Goal: Task Accomplishment & Management: Use online tool/utility

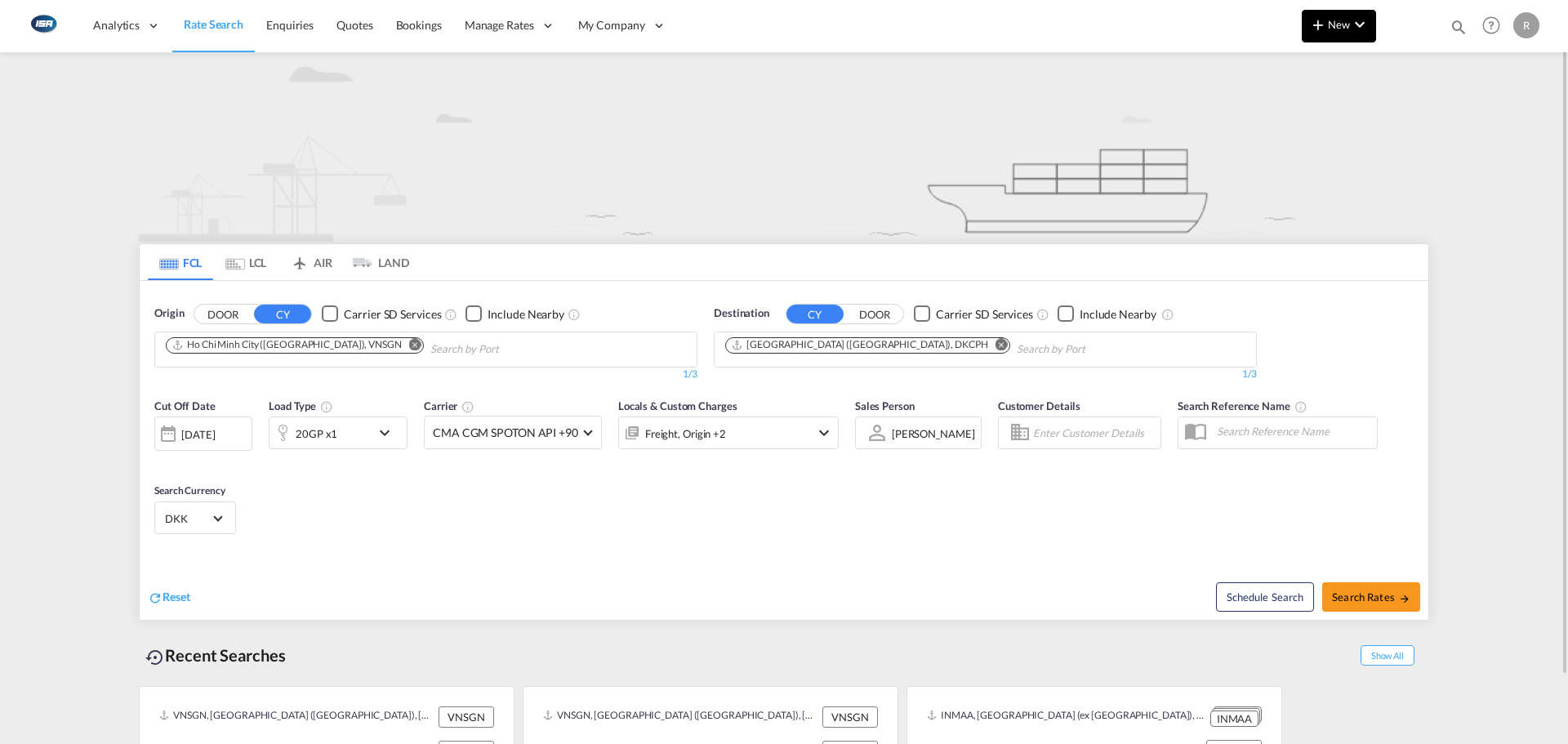
click at [1357, 27] on md-icon "icon-chevron-down" at bounding box center [1360, 25] width 19 height 19
click at [1342, 64] on div "Rates" at bounding box center [1319, 69] width 65 height 40
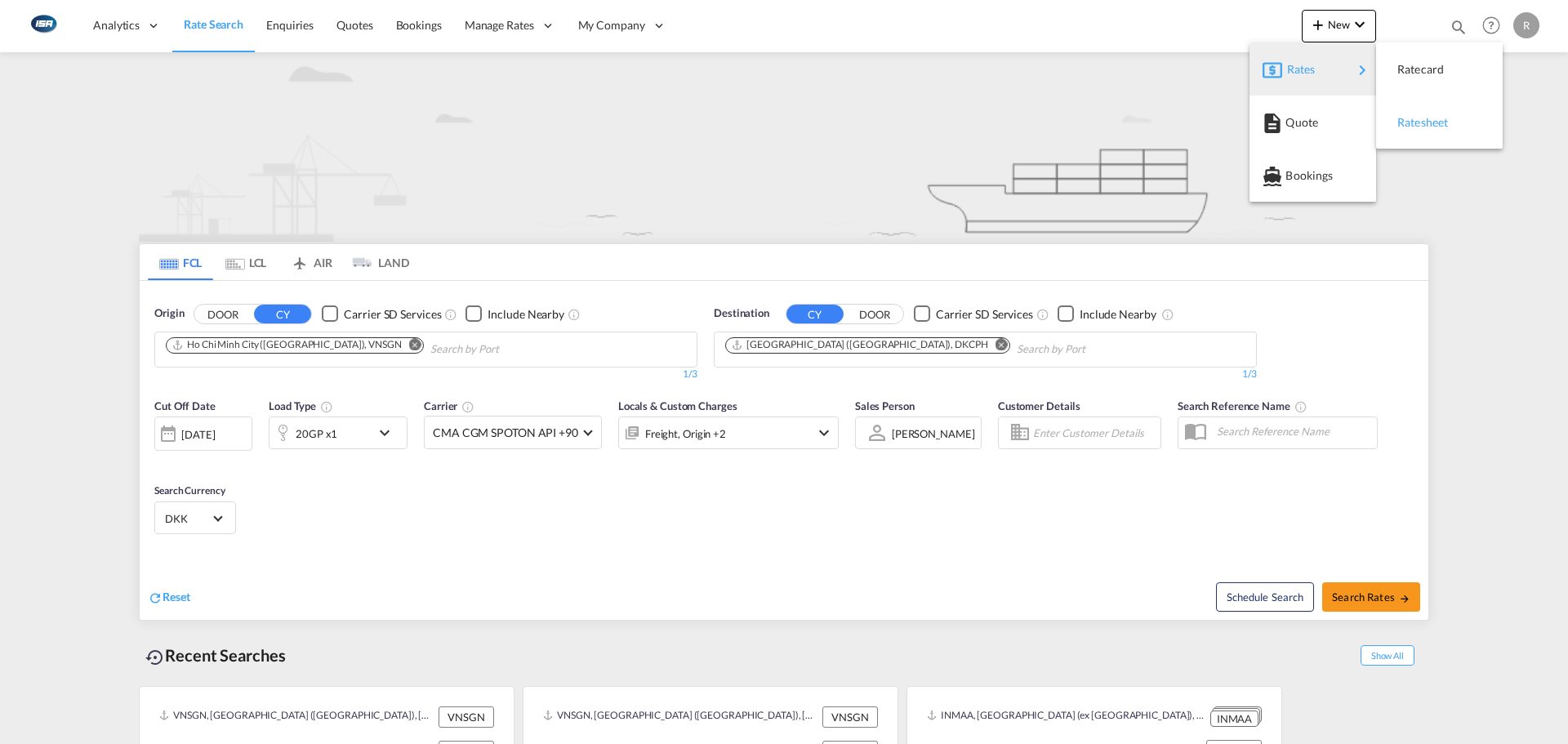
click at [1398, 134] on span "Ratesheet" at bounding box center [1406, 122] width 18 height 33
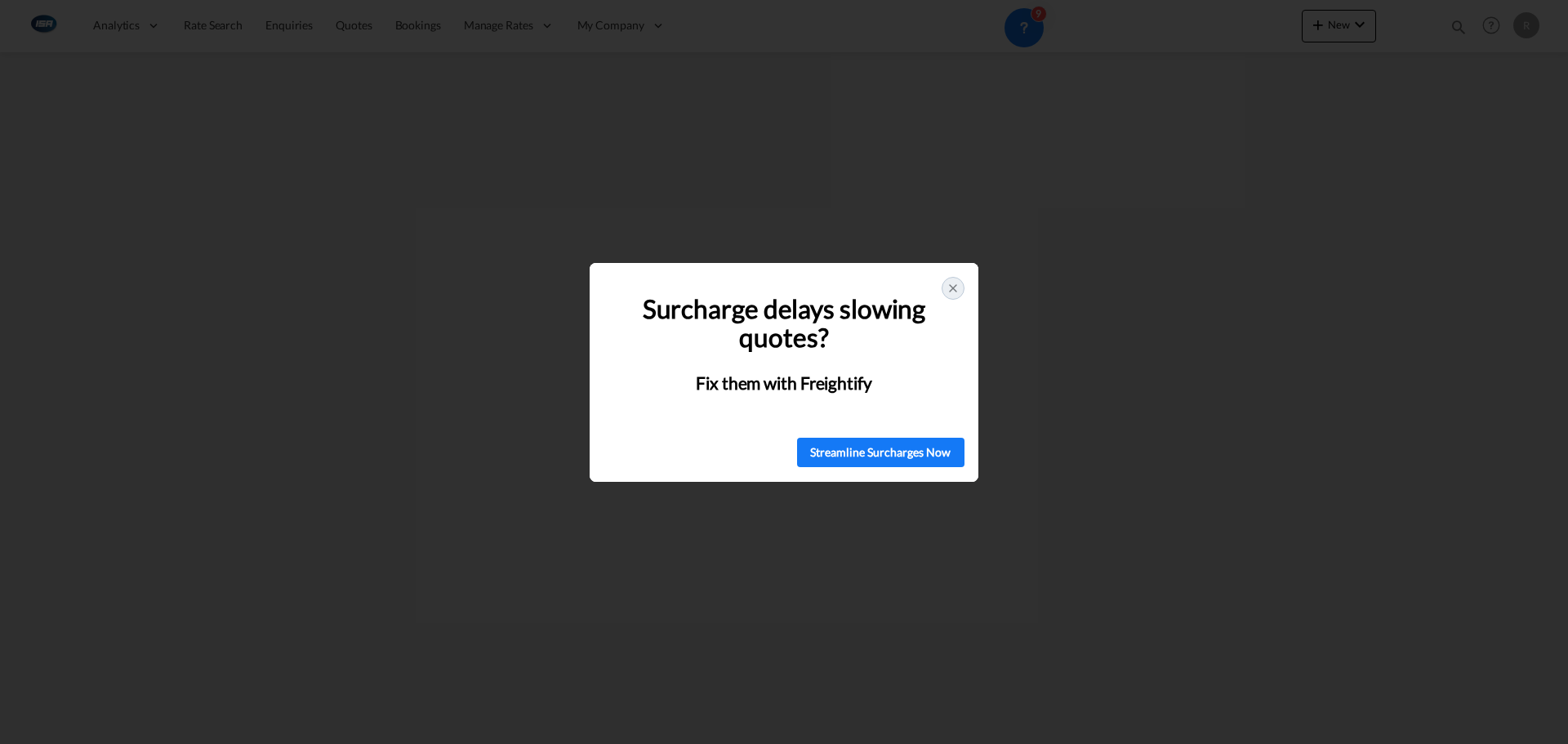
click at [957, 283] on icon at bounding box center [953, 288] width 13 height 13
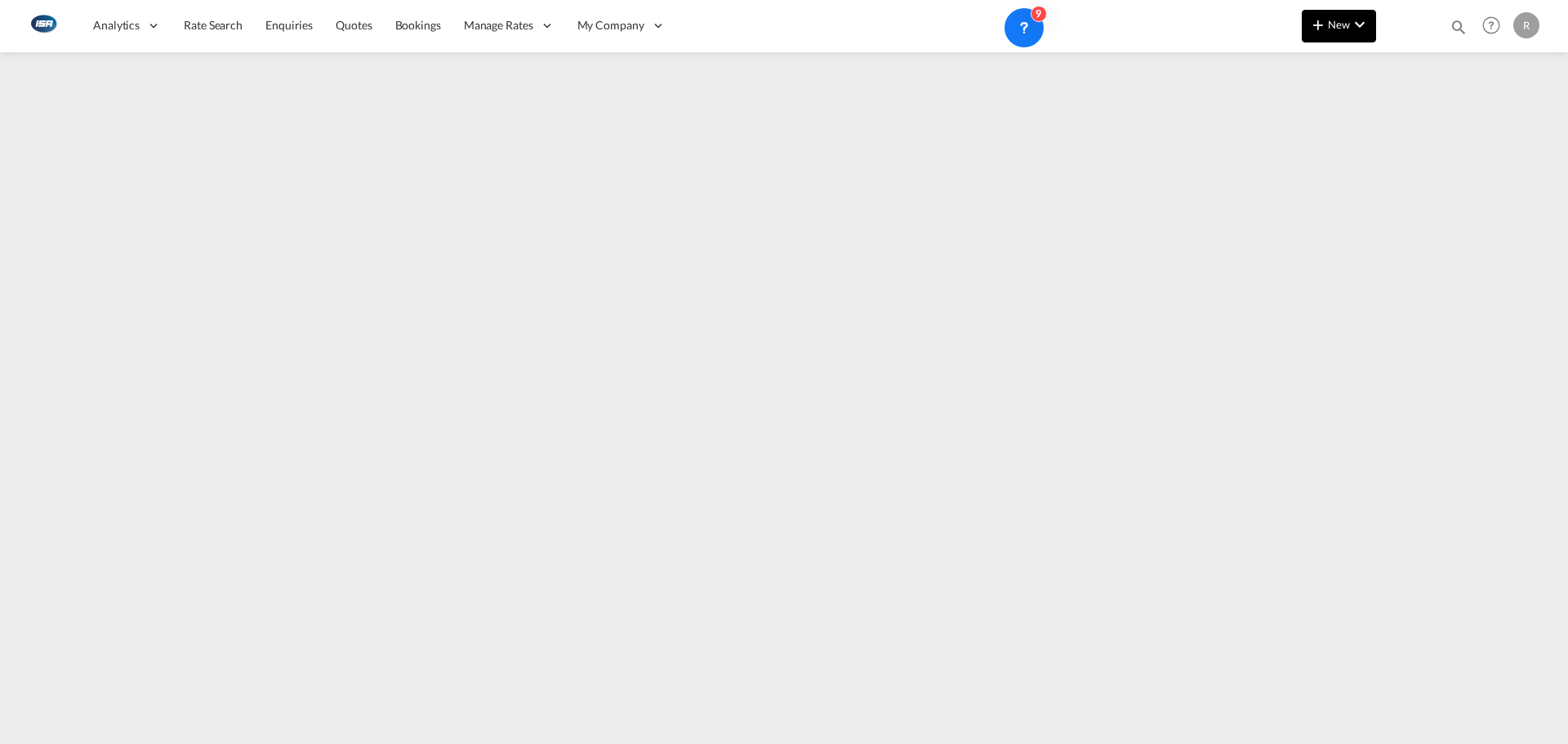
click at [1322, 23] on md-icon "icon-plus 400-fg" at bounding box center [1319, 25] width 19 height 19
click at [1321, 73] on div "Rates" at bounding box center [1319, 69] width 65 height 40
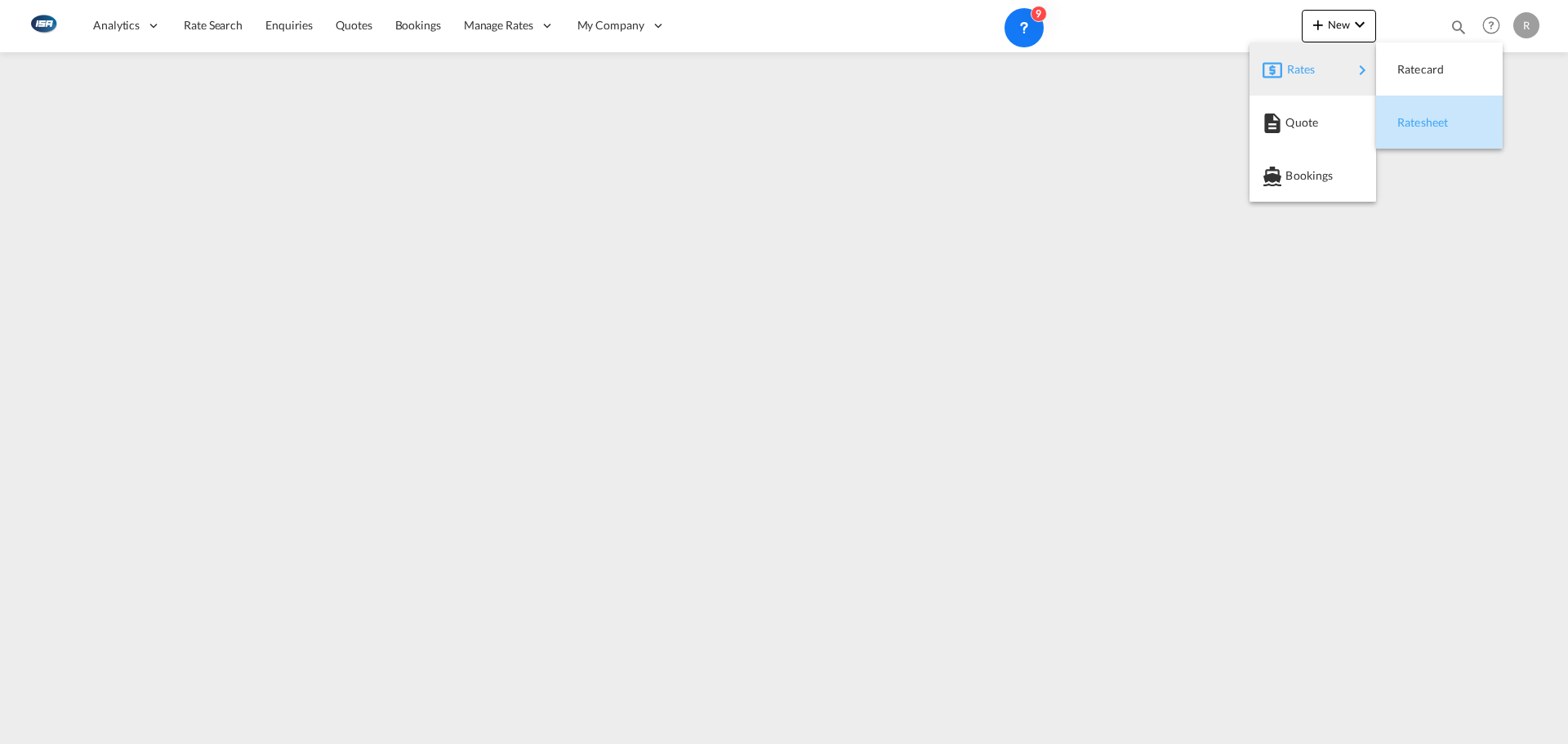
click at [1410, 135] on span "Ratesheet" at bounding box center [1406, 122] width 18 height 33
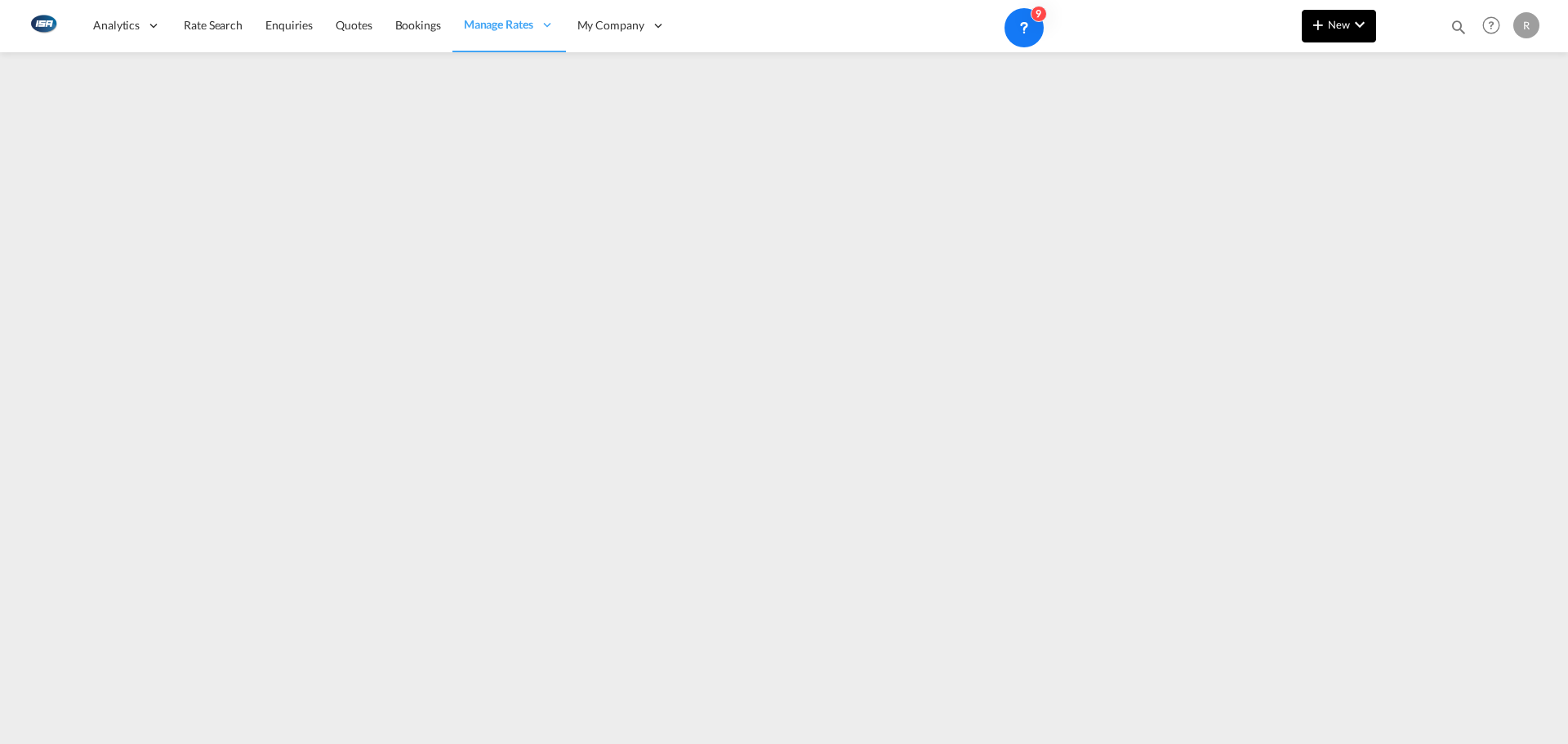
click at [1328, 25] on span "New" at bounding box center [1340, 24] width 61 height 13
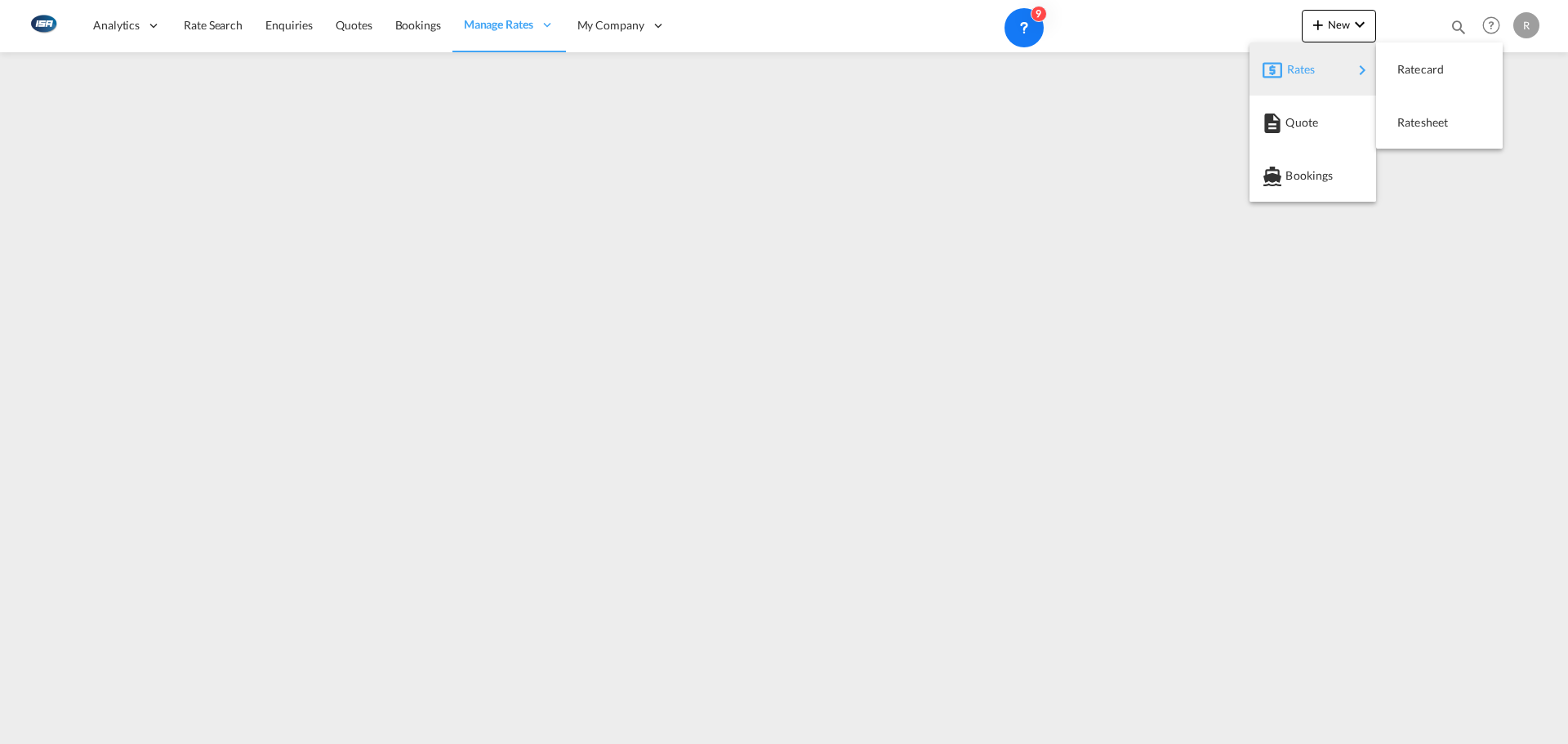
click at [1307, 68] on span "Rates" at bounding box center [1297, 69] width 19 height 33
click at [1450, 126] on div "Ratesheet" at bounding box center [1427, 122] width 61 height 40
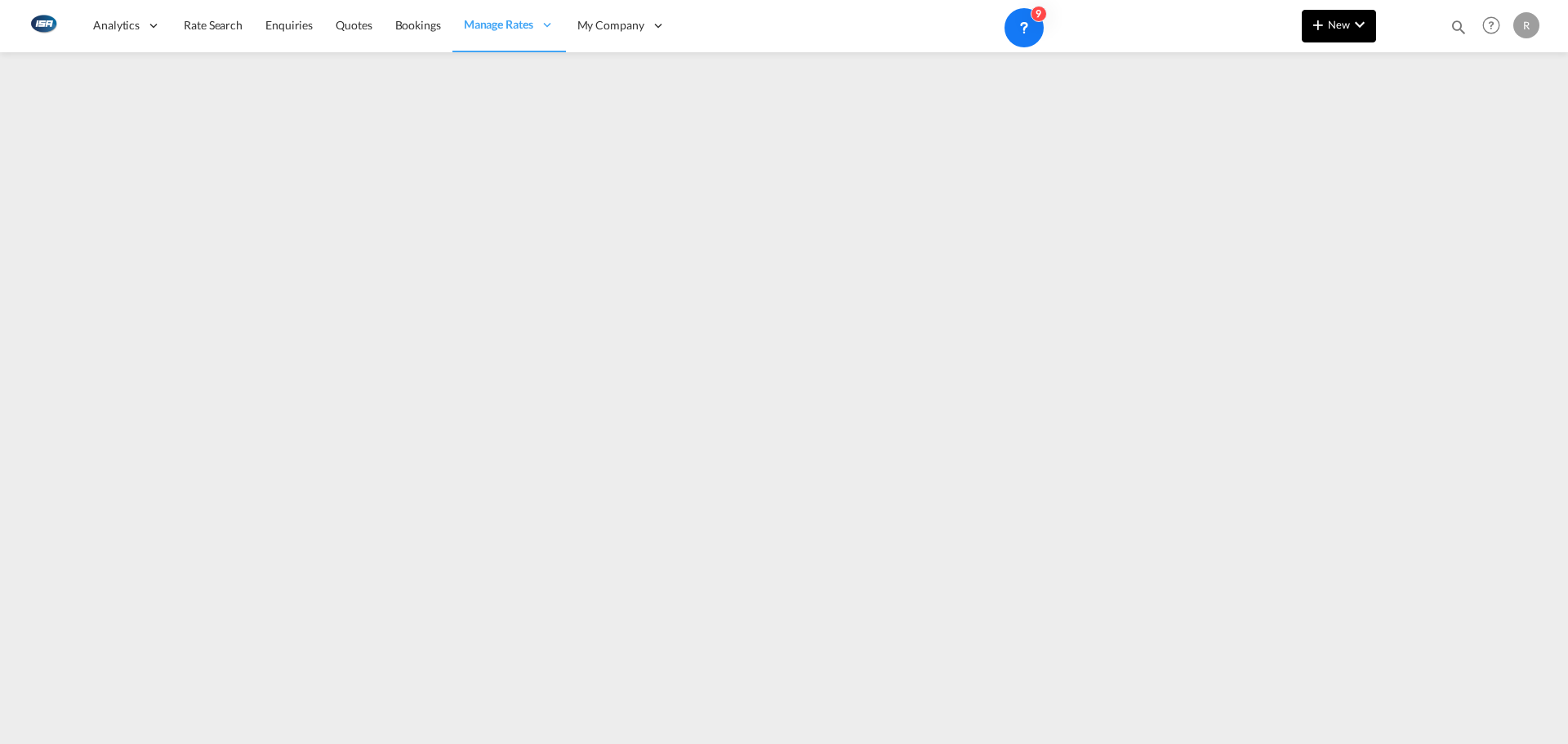
click at [1333, 32] on button "New" at bounding box center [1339, 25] width 75 height 33
click at [1340, 50] on body "Analytics Reports Dashboard Rate Search Enquiries Quotes Bookings" at bounding box center [784, 372] width 1568 height 744
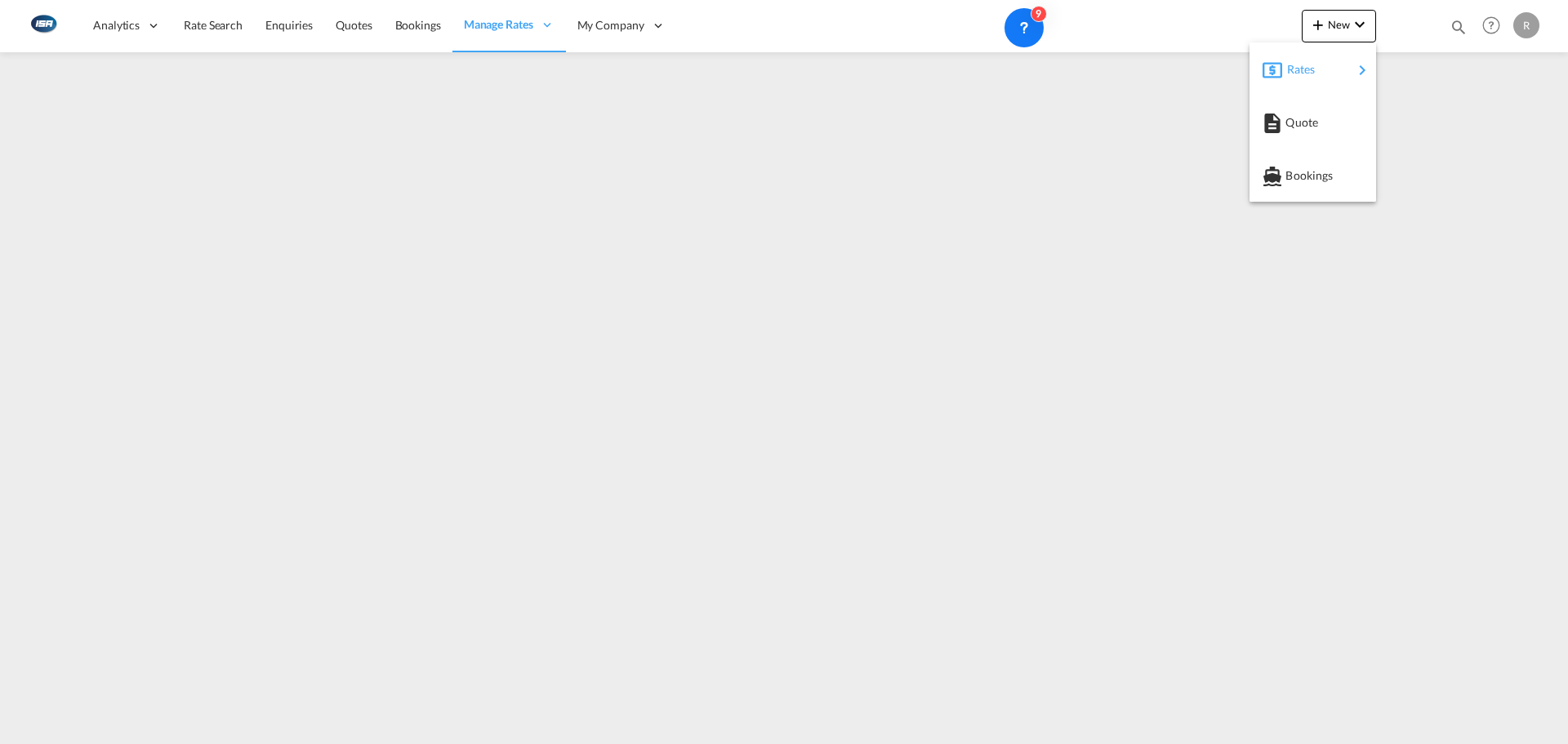
click at [1340, 66] on div "Rates" at bounding box center [1319, 69] width 65 height 40
click at [1415, 118] on span "Ratesheet" at bounding box center [1406, 122] width 18 height 33
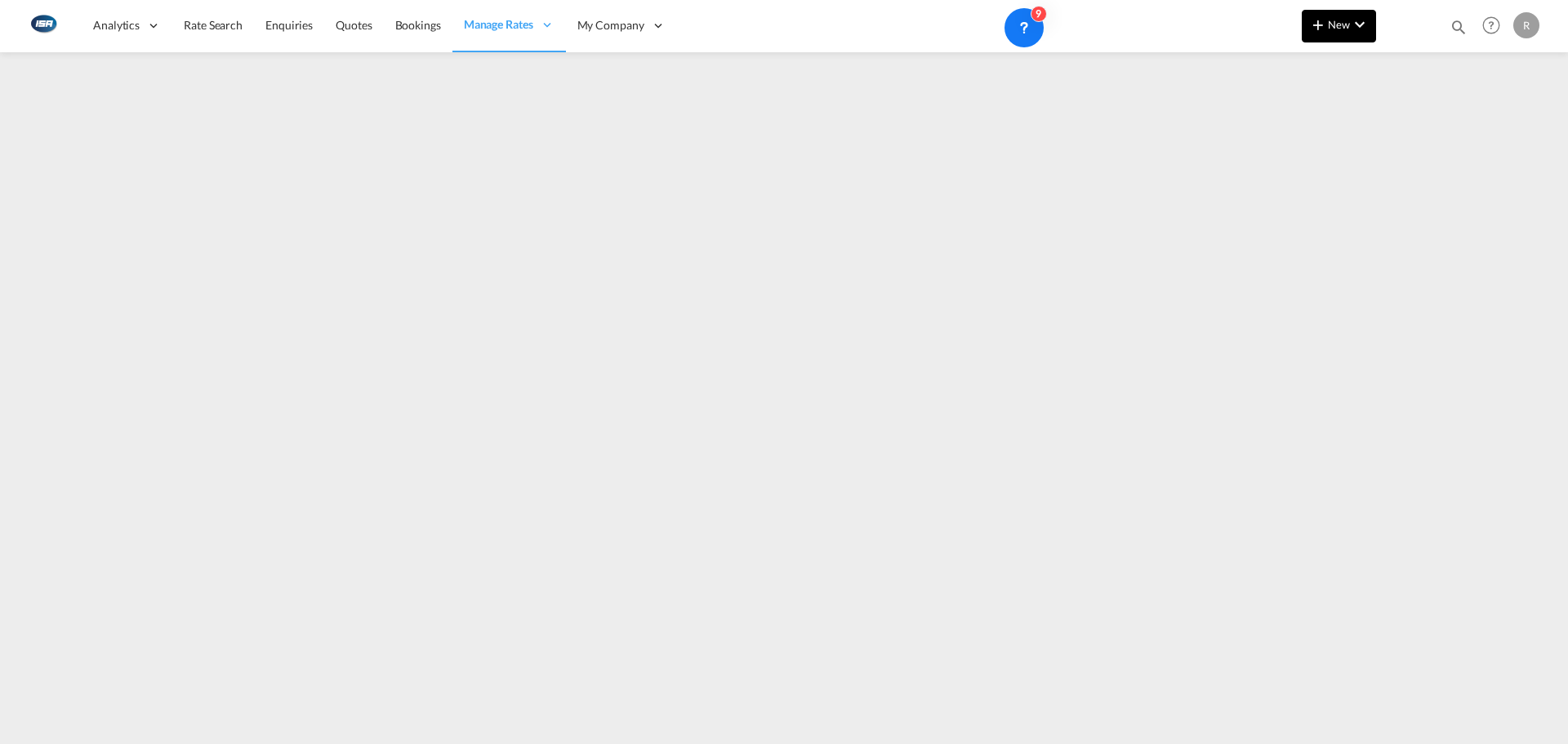
click at [1344, 40] on button "New" at bounding box center [1339, 25] width 75 height 33
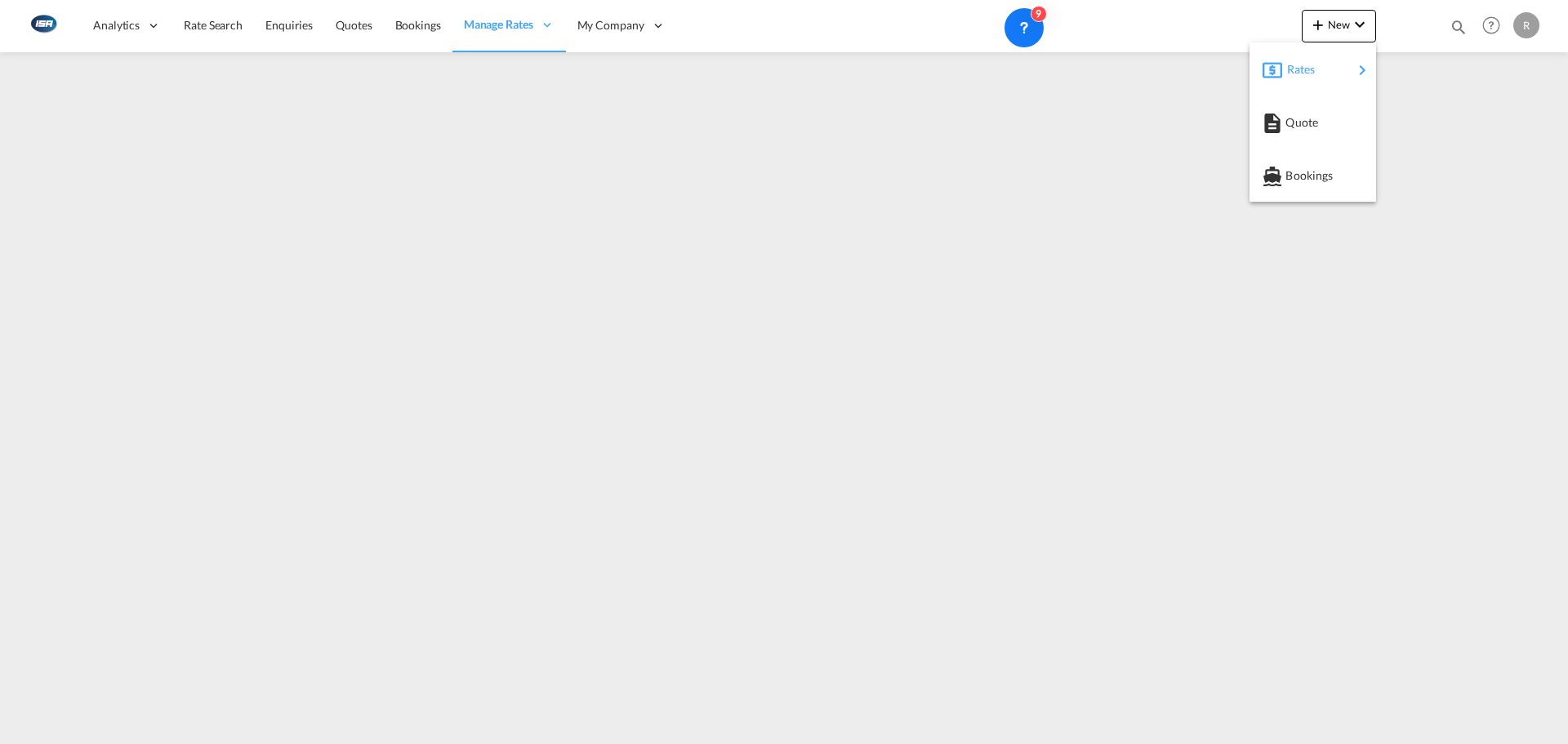
drag, startPoint x: 1344, startPoint y: 40, endPoint x: 1374, endPoint y: 68, distance: 41.0
click at [1349, 56] on div "Rates" at bounding box center [1319, 69] width 65 height 40
click at [1450, 127] on div "Ratesheet" at bounding box center [1427, 122] width 61 height 40
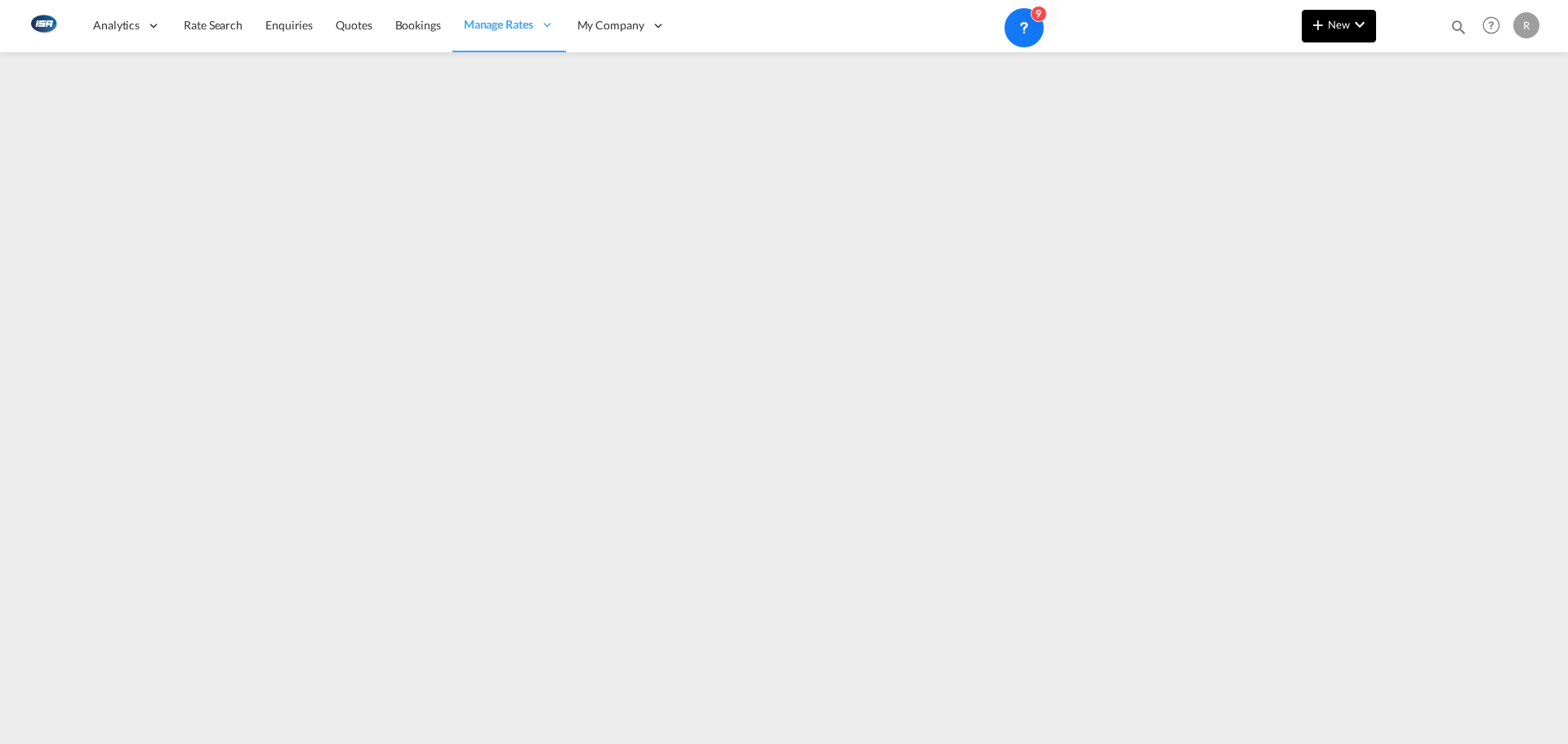
click at [1335, 40] on button "New" at bounding box center [1339, 25] width 75 height 33
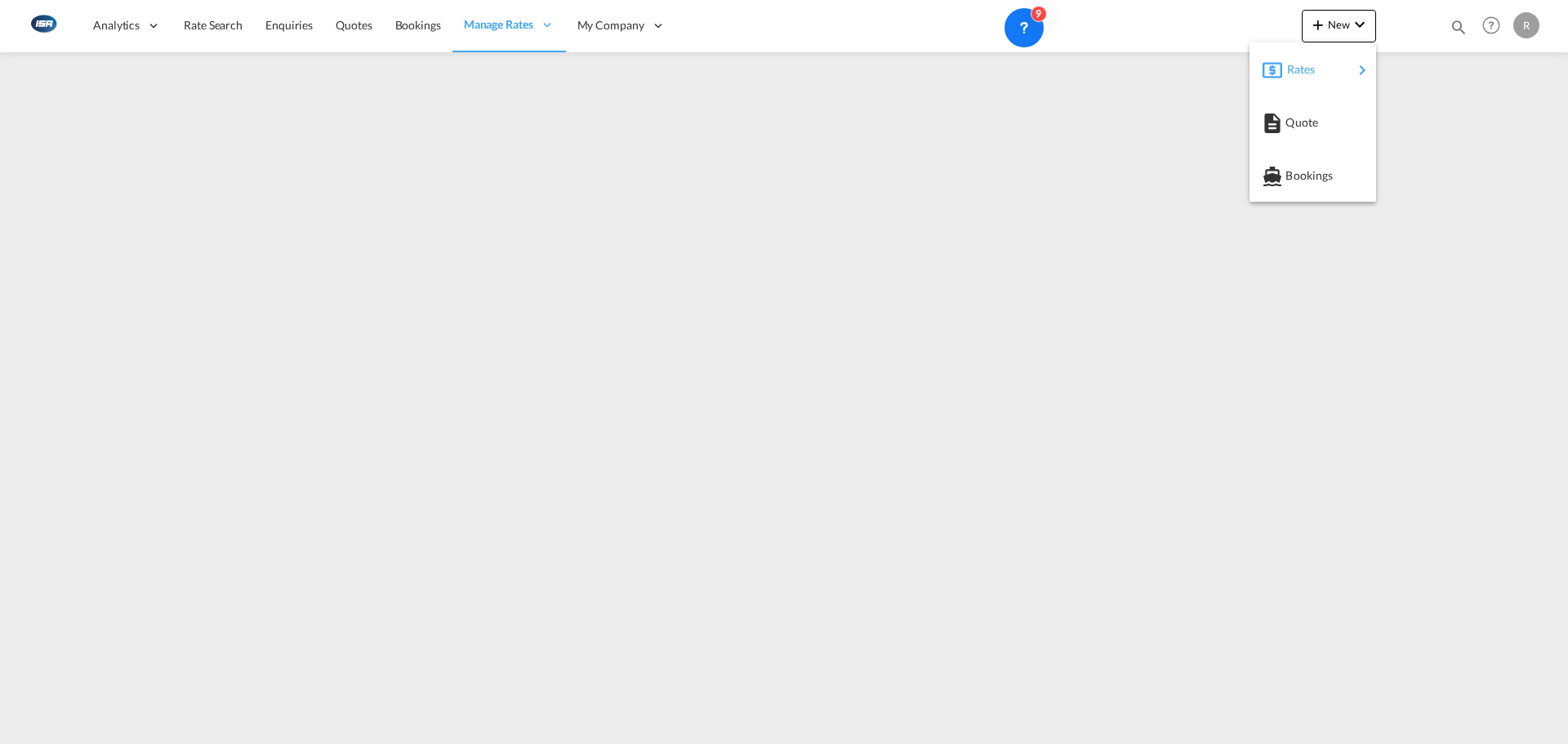
click at [1339, 64] on div "Rates" at bounding box center [1319, 69] width 65 height 40
click at [1410, 136] on span "Ratesheet" at bounding box center [1406, 122] width 18 height 33
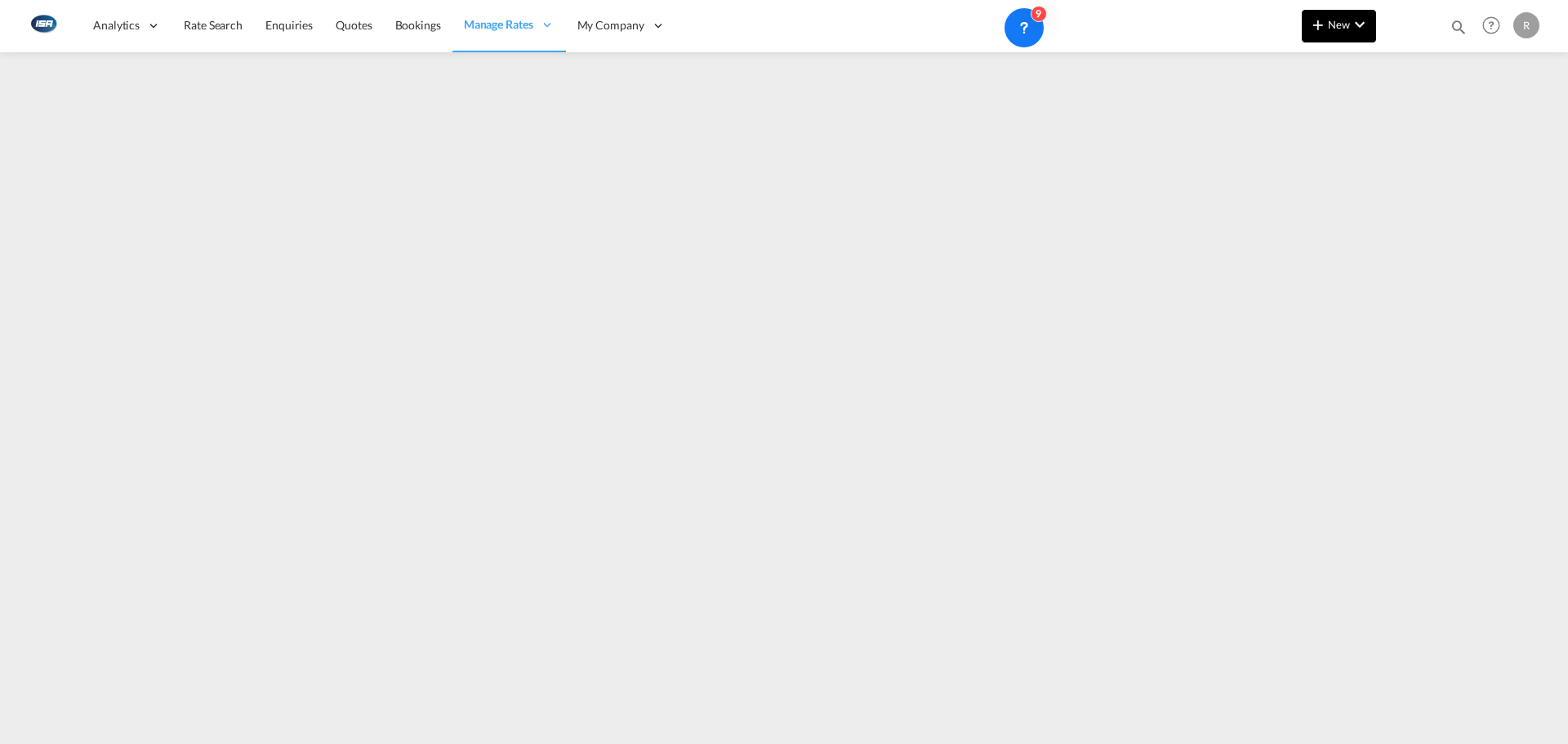
click at [1309, 25] on md-icon "icon-plus 400-fg" at bounding box center [1319, 25] width 19 height 19
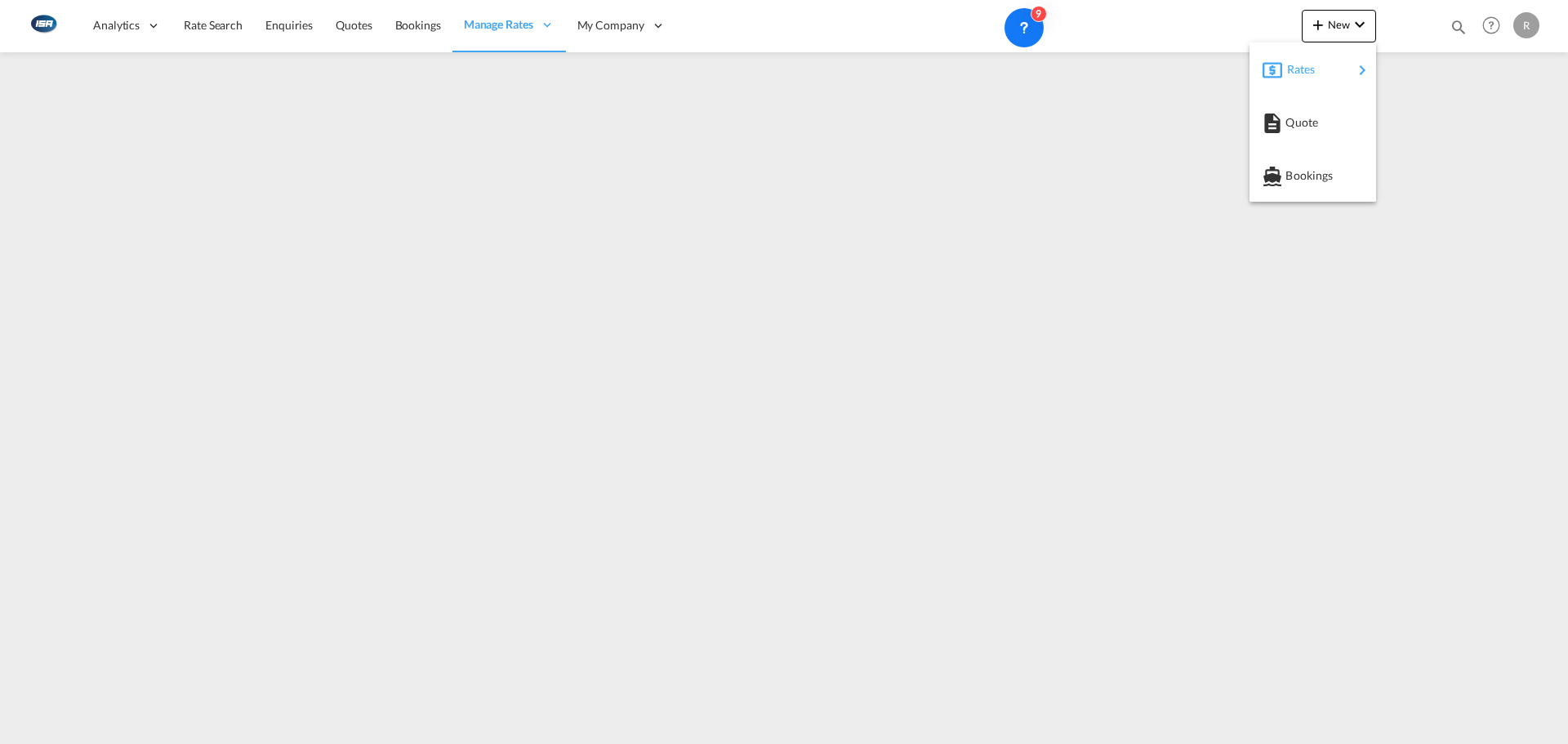
click at [1342, 61] on div "Rates" at bounding box center [1319, 69] width 65 height 40
click at [1456, 134] on div "Ratesheet" at bounding box center [1427, 122] width 61 height 40
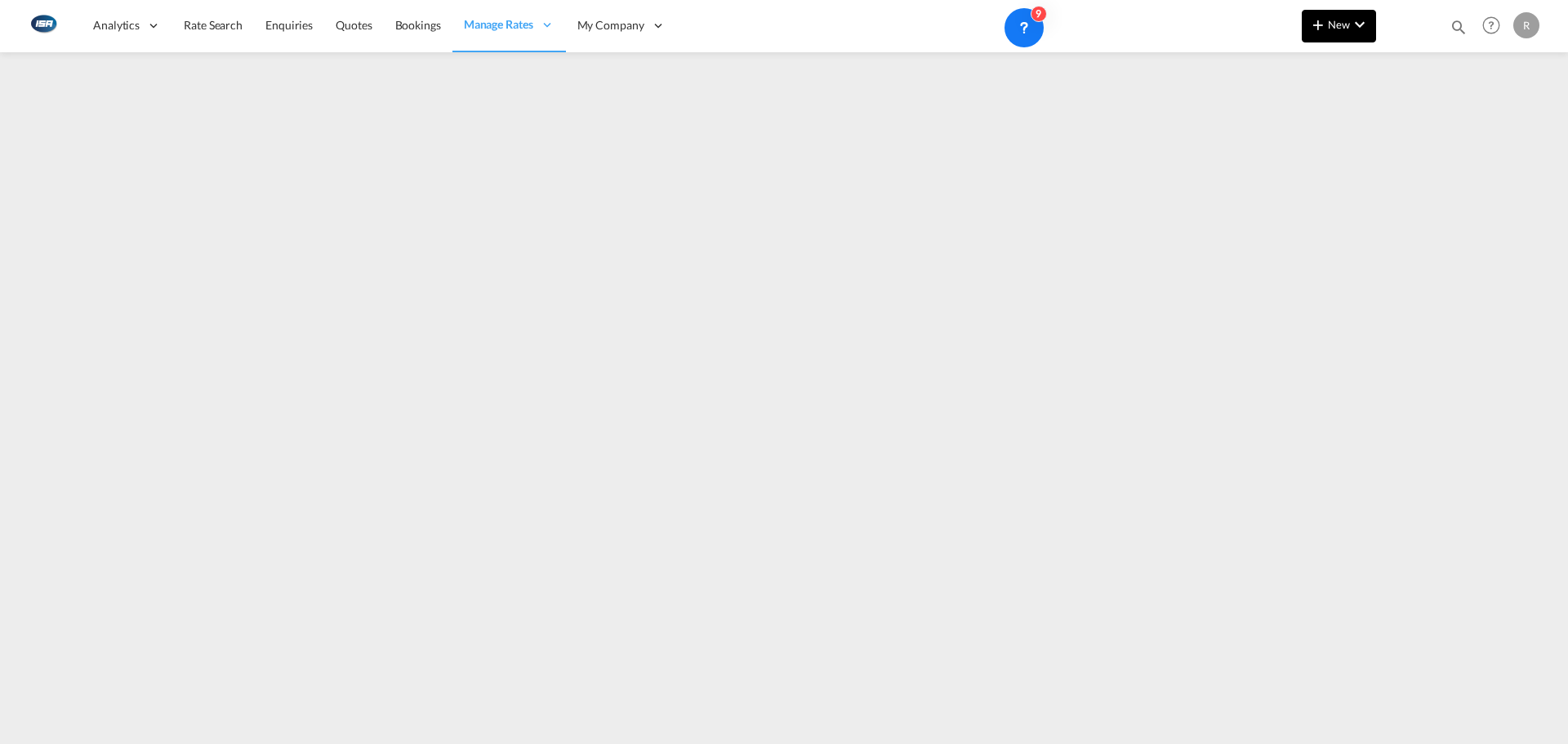
click at [1329, 41] on button "New" at bounding box center [1339, 25] width 75 height 33
click at [1339, 68] on div "Rates" at bounding box center [1319, 69] width 65 height 40
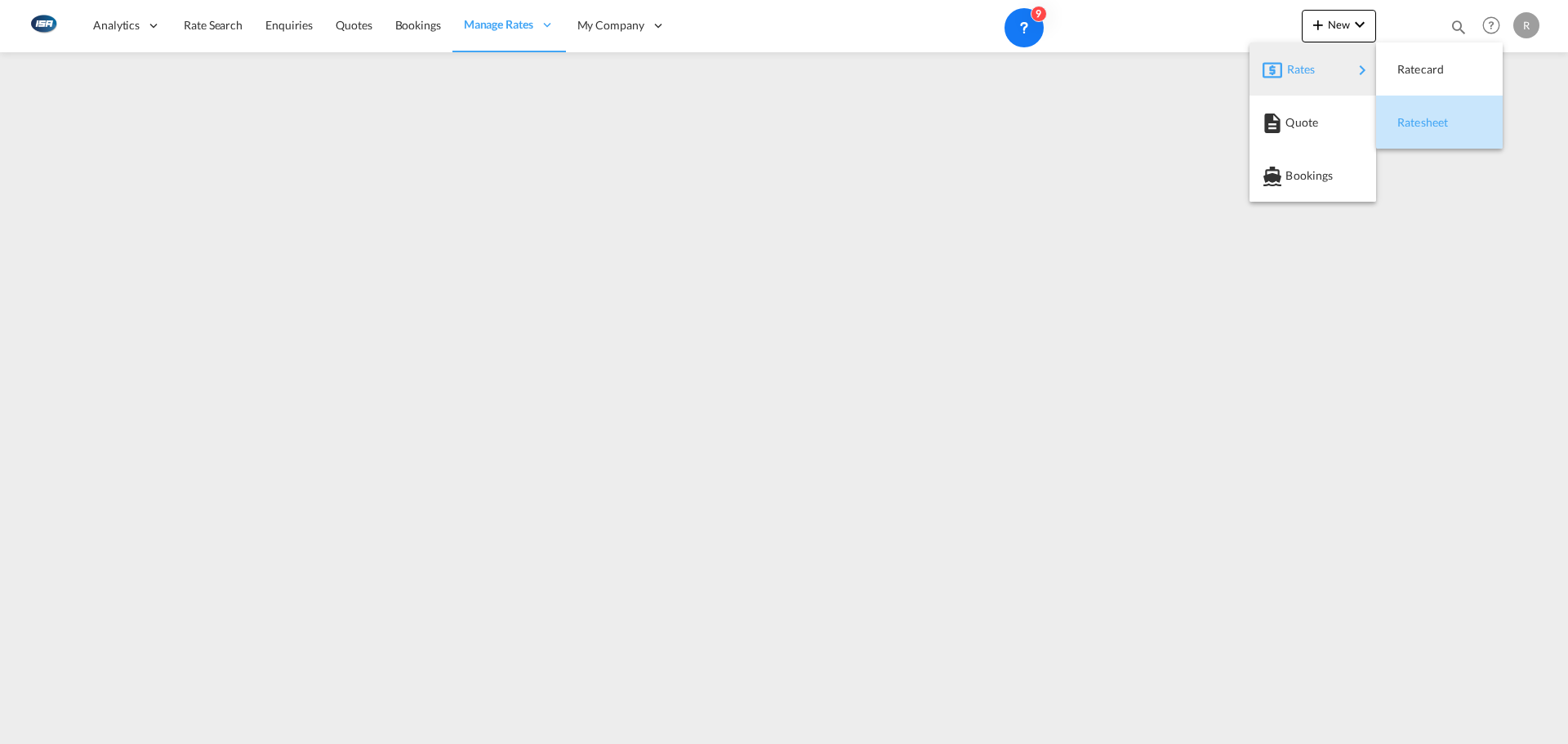
click at [1433, 102] on div "Ratesheet" at bounding box center [1427, 122] width 61 height 40
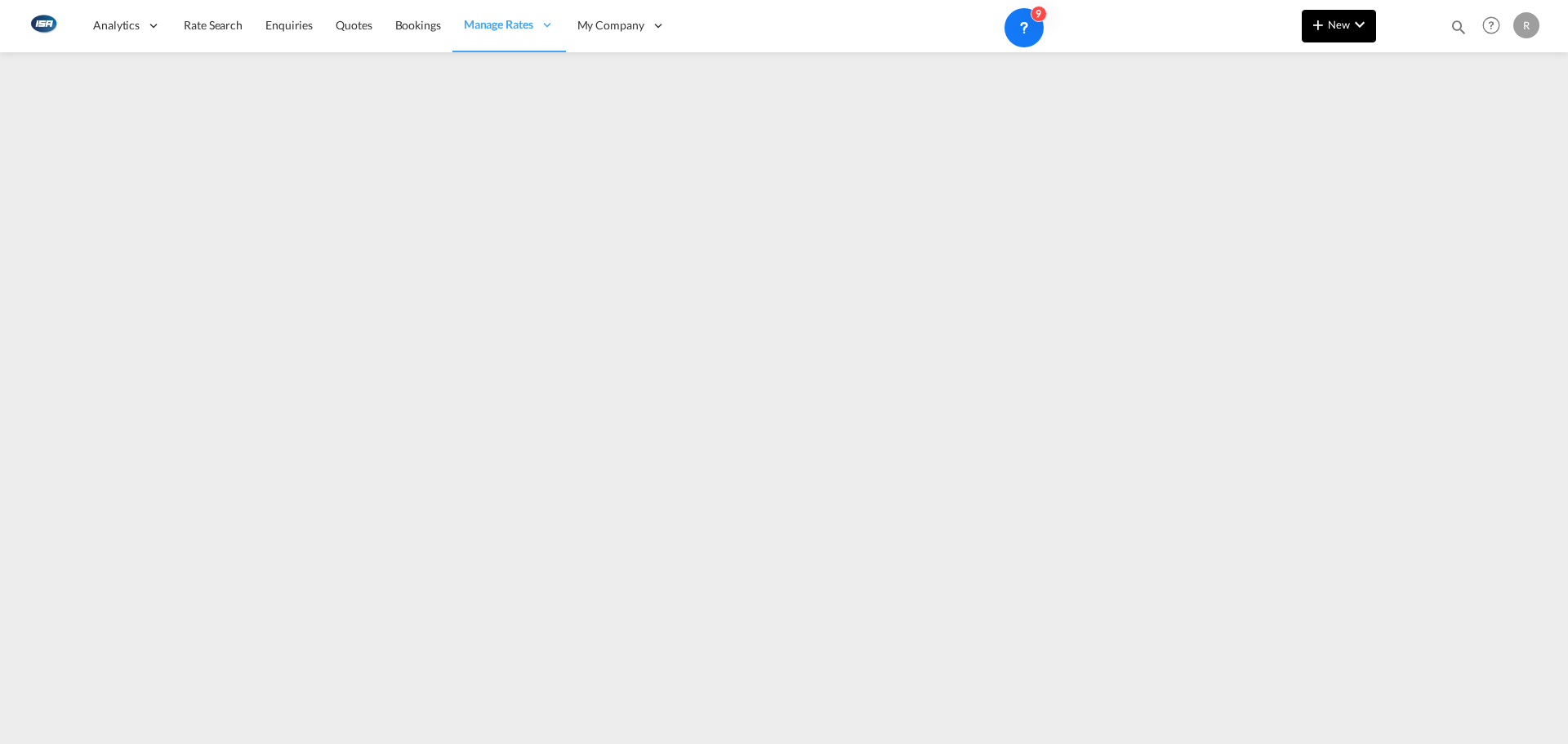
click at [1326, 36] on button "New" at bounding box center [1339, 25] width 75 height 33
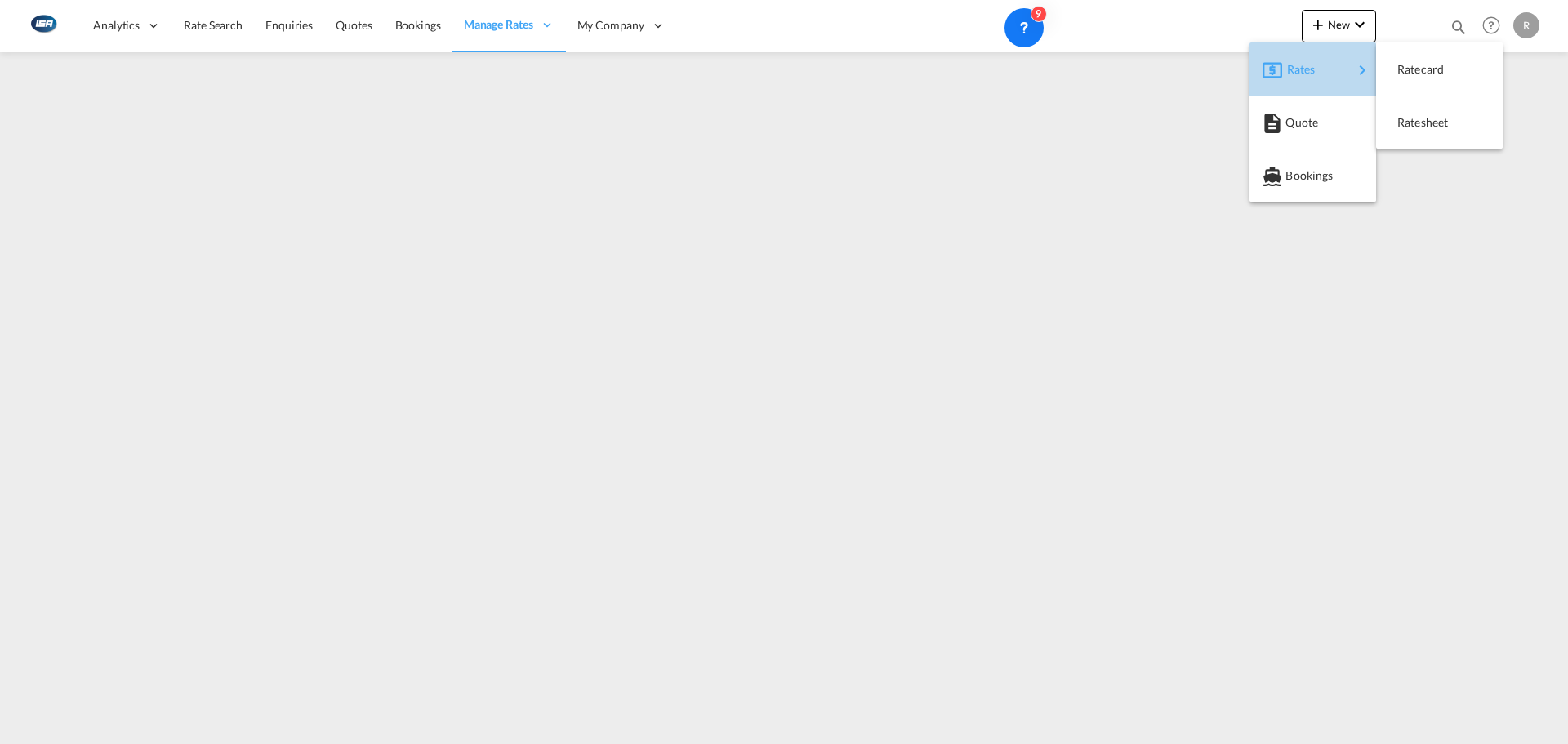
click at [1327, 83] on div "Rates" at bounding box center [1319, 69] width 65 height 40
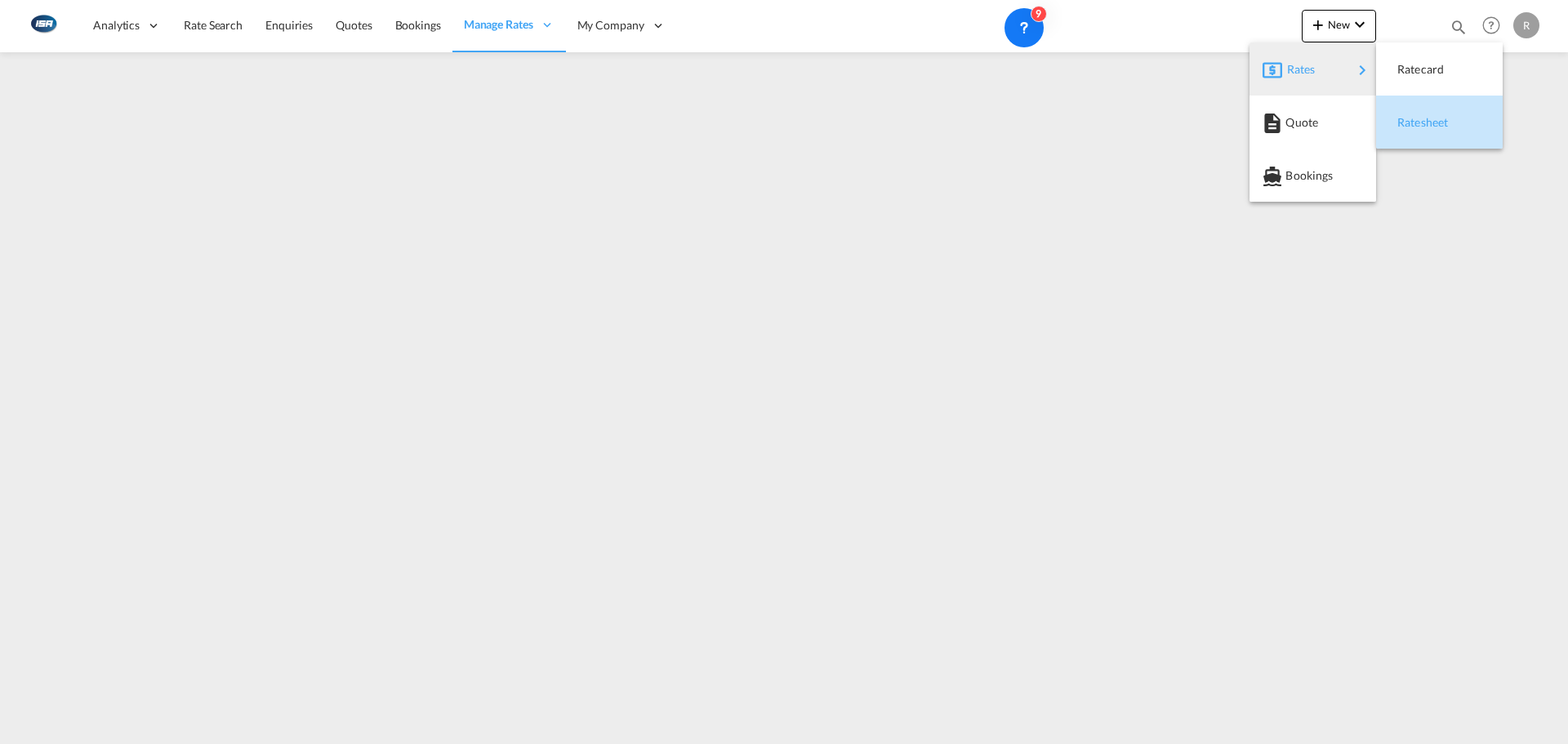
click at [1427, 134] on div "Ratesheet" at bounding box center [1427, 122] width 61 height 40
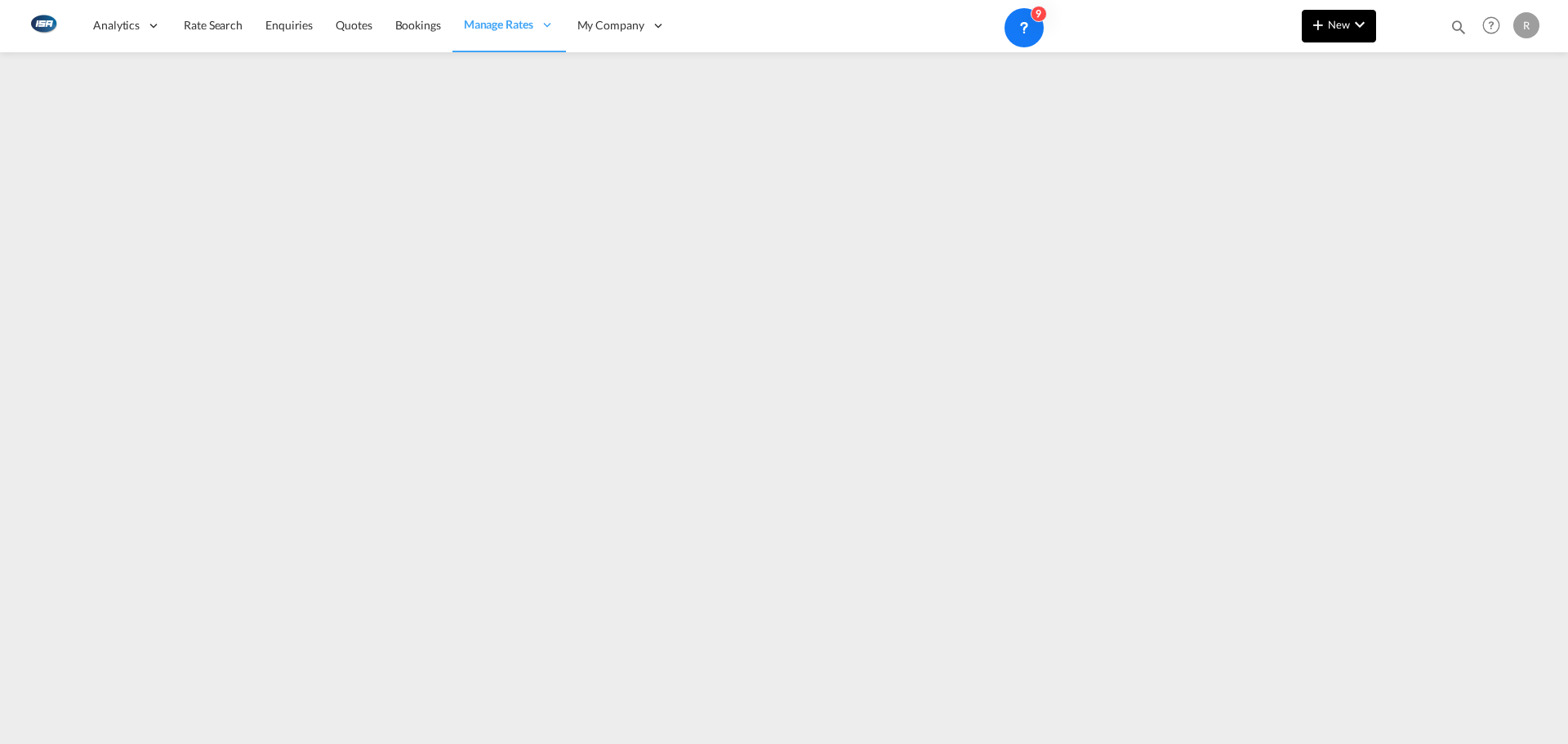
click at [1328, 35] on button "New" at bounding box center [1339, 25] width 75 height 33
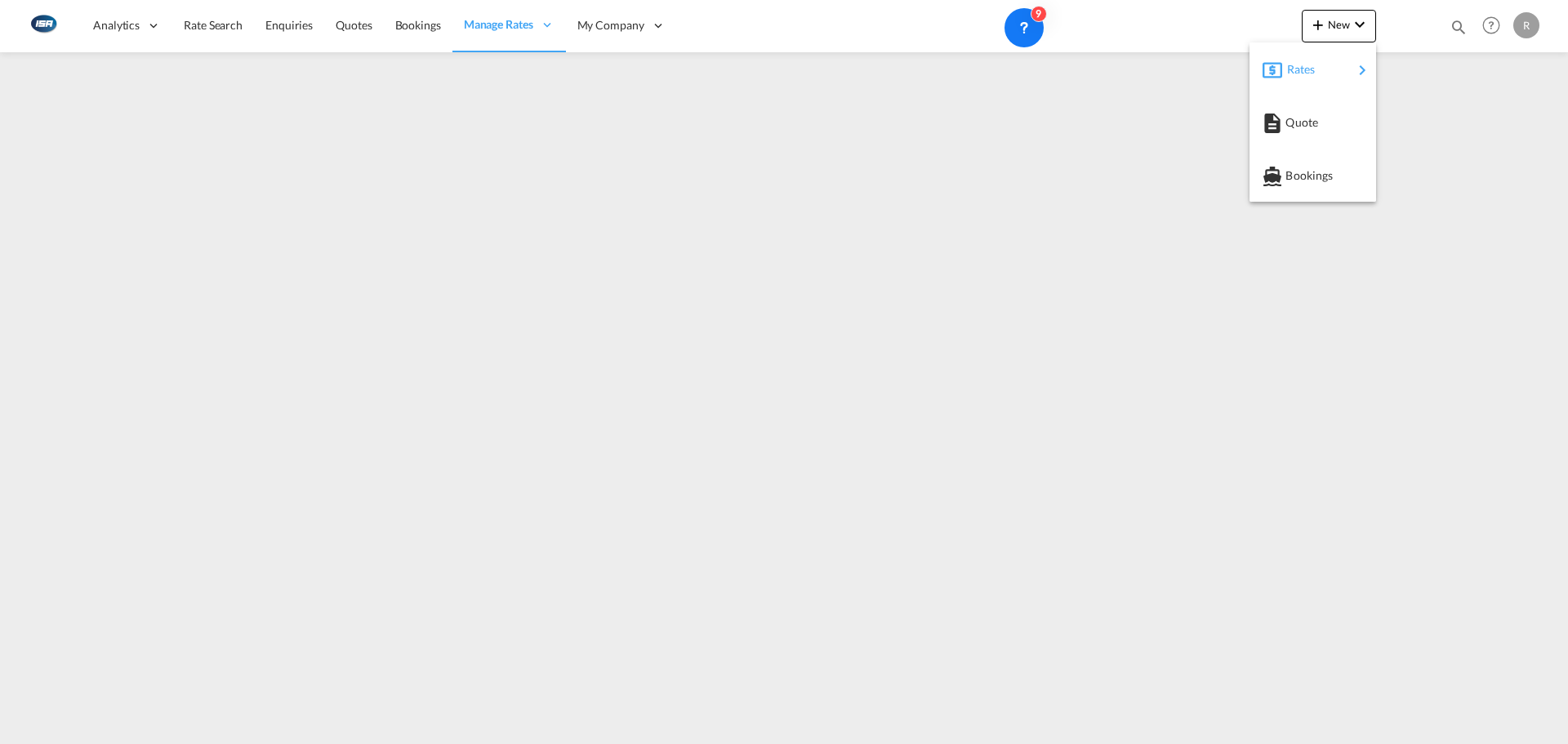
click at [1333, 64] on div "Rates" at bounding box center [1319, 69] width 65 height 40
click at [1419, 137] on div "Ratesheet" at bounding box center [1427, 122] width 61 height 40
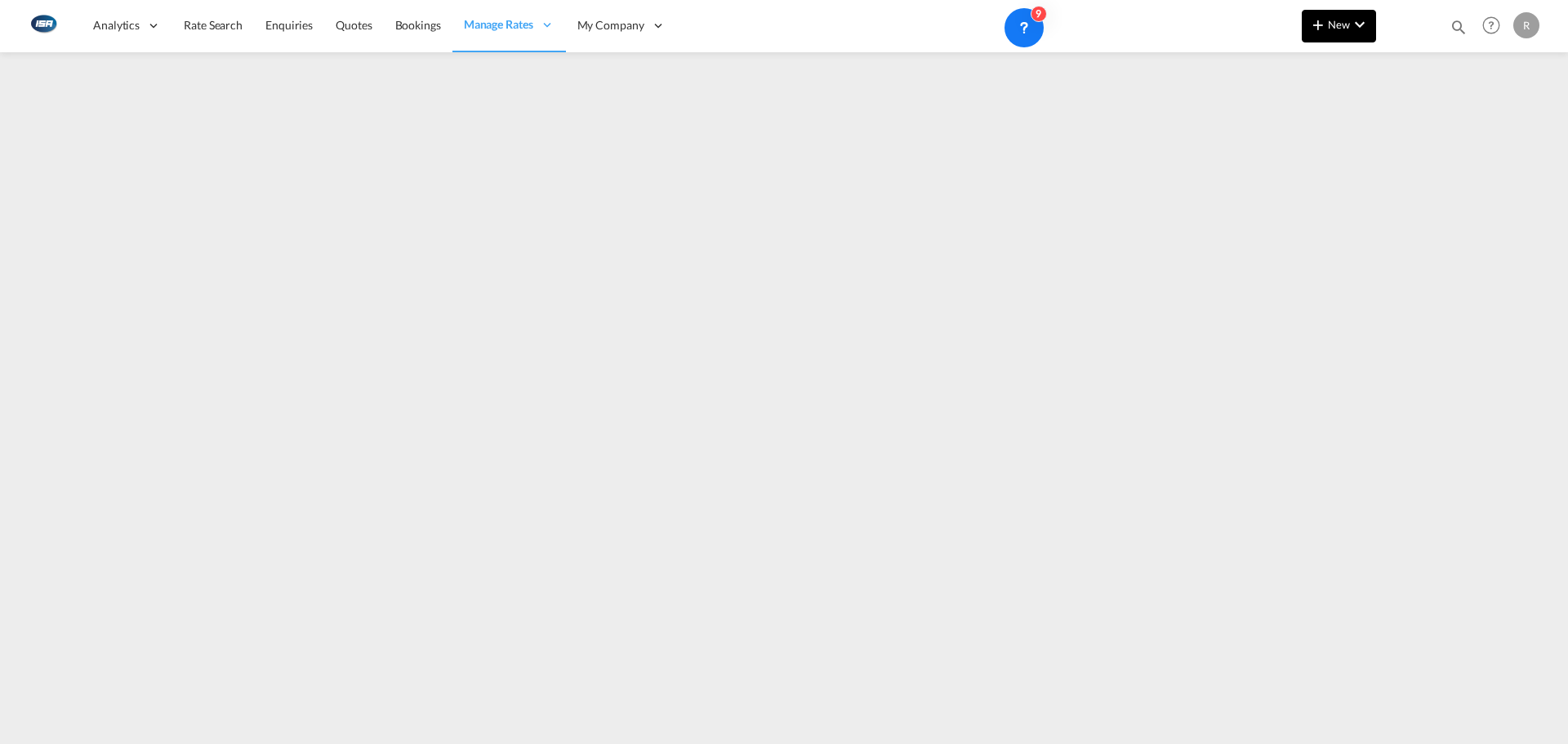
click at [1356, 29] on md-icon "icon-chevron-down" at bounding box center [1360, 25] width 19 height 19
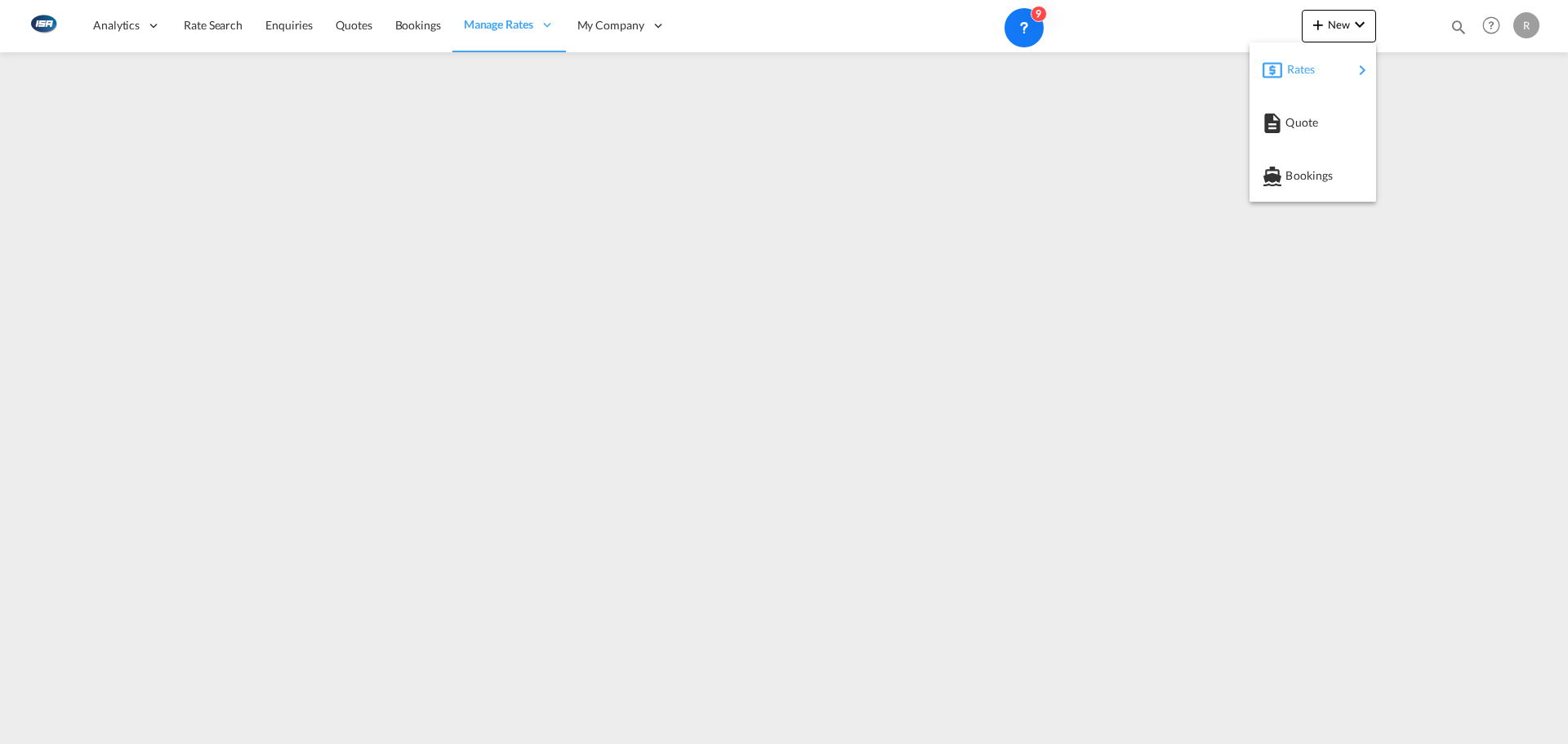
click at [1334, 63] on div "Rates" at bounding box center [1319, 69] width 65 height 40
click at [1415, 128] on span "Ratesheet" at bounding box center [1406, 122] width 18 height 33
click at [1330, 51] on div "Analytics Reports Dashboard Rate Search Enquiries Quotes Bookings" at bounding box center [784, 26] width 1519 height 53
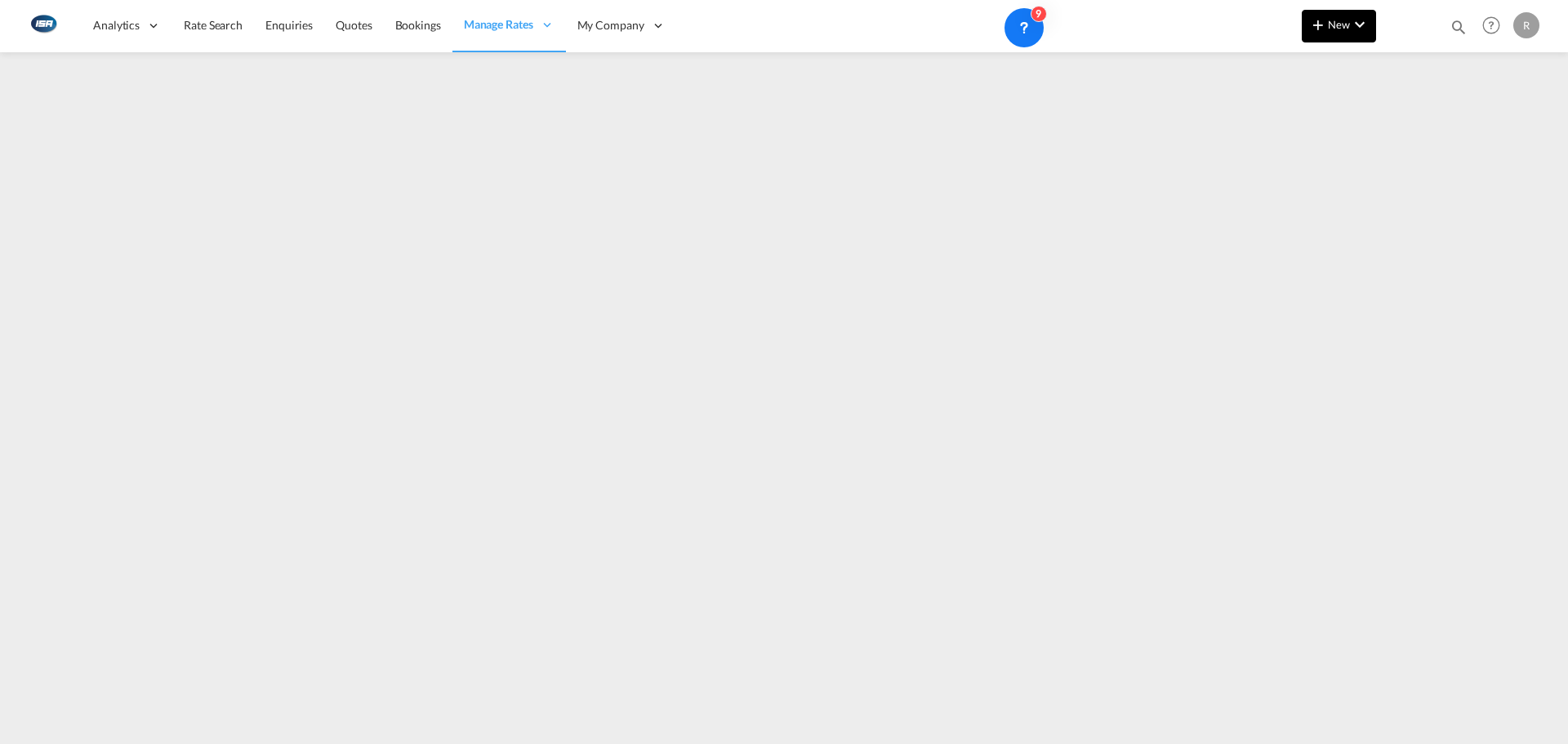
click at [1340, 38] on button "New" at bounding box center [1339, 25] width 75 height 33
click at [1335, 54] on div "Rates" at bounding box center [1319, 69] width 65 height 40
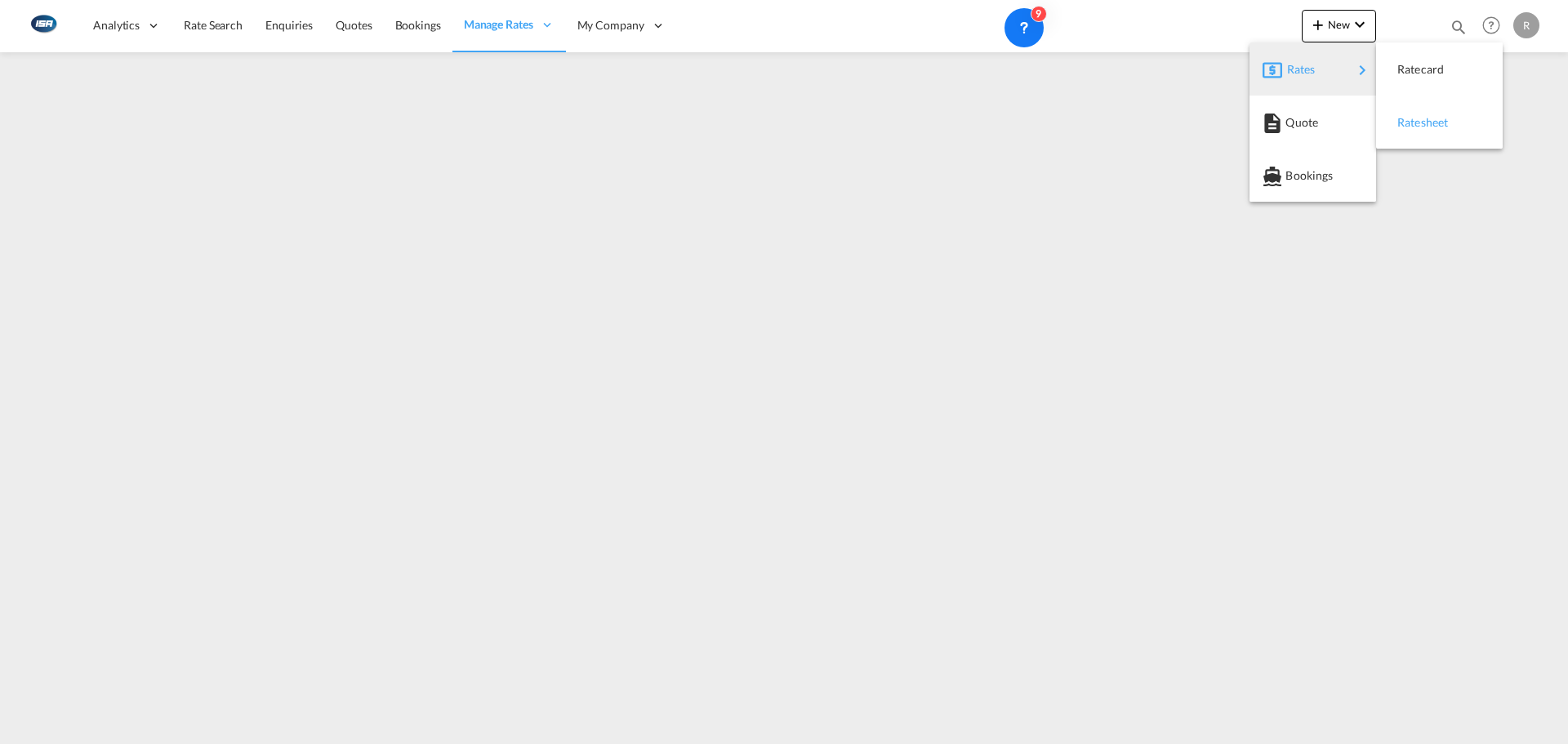
click at [1470, 119] on div "Ratesheet" at bounding box center [1440, 122] width 100 height 40
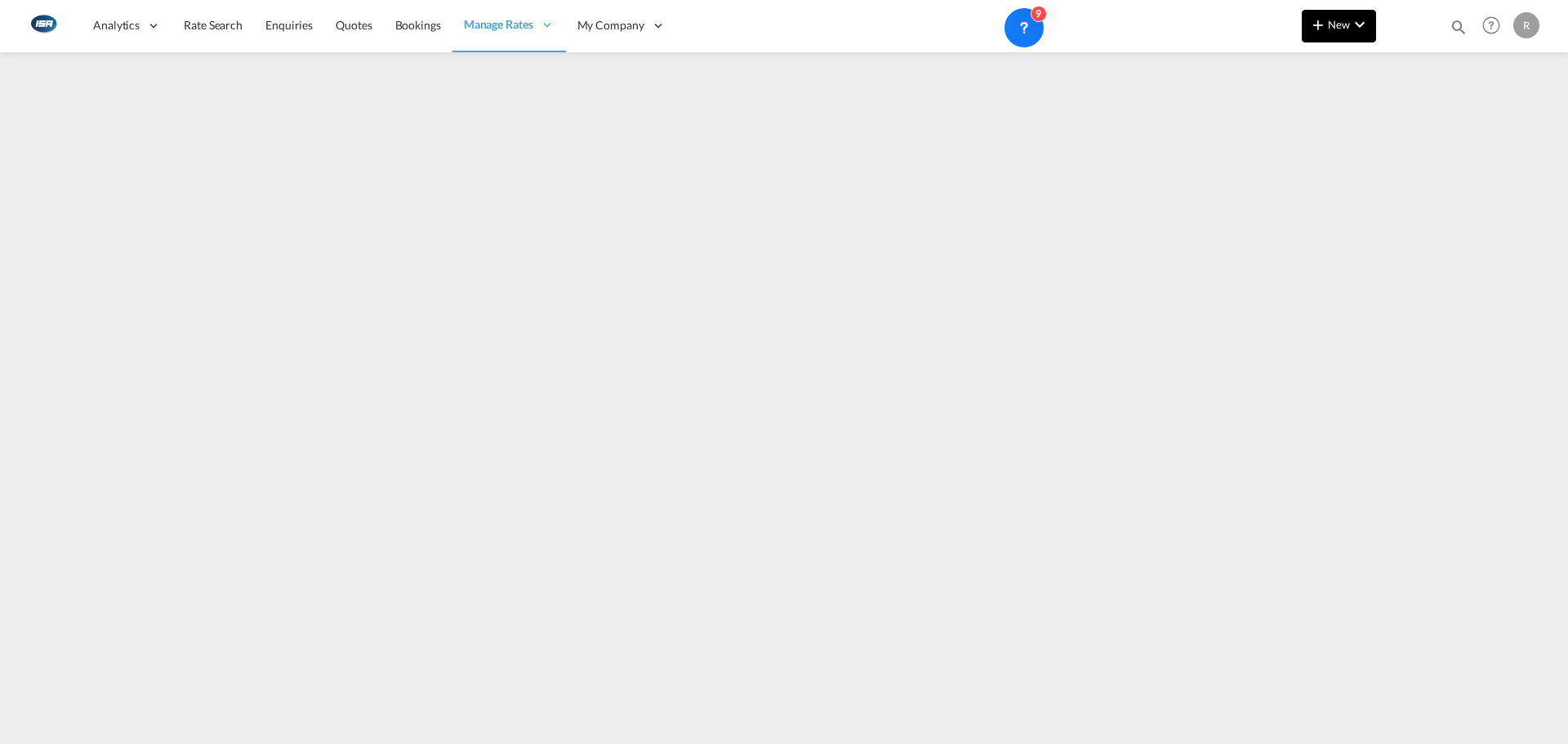
click at [1340, 20] on span "New" at bounding box center [1340, 24] width 61 height 13
click at [1348, 52] on body "Analytics Reports Dashboard Rate Search Enquiries Quotes Bookings" at bounding box center [784, 372] width 1568 height 744
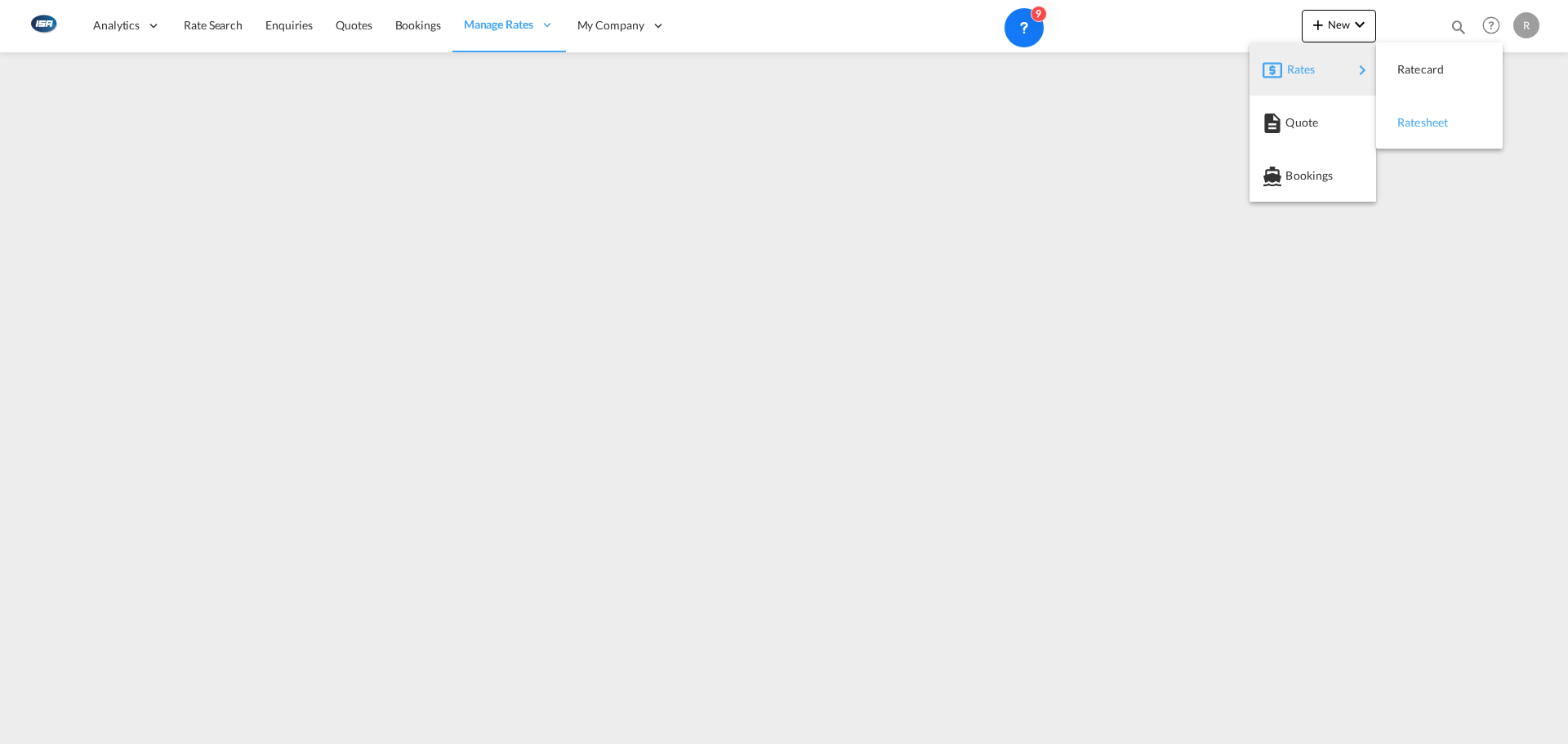
click at [1415, 126] on span "Ratesheet" at bounding box center [1406, 122] width 18 height 33
